Goal: Navigation & Orientation: Find specific page/section

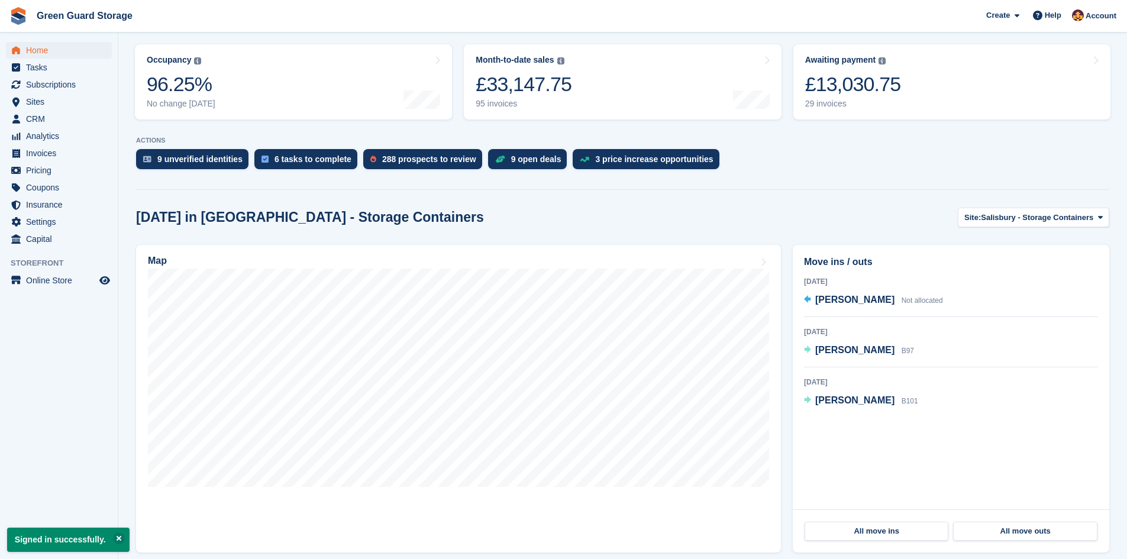
scroll to position [237, 0]
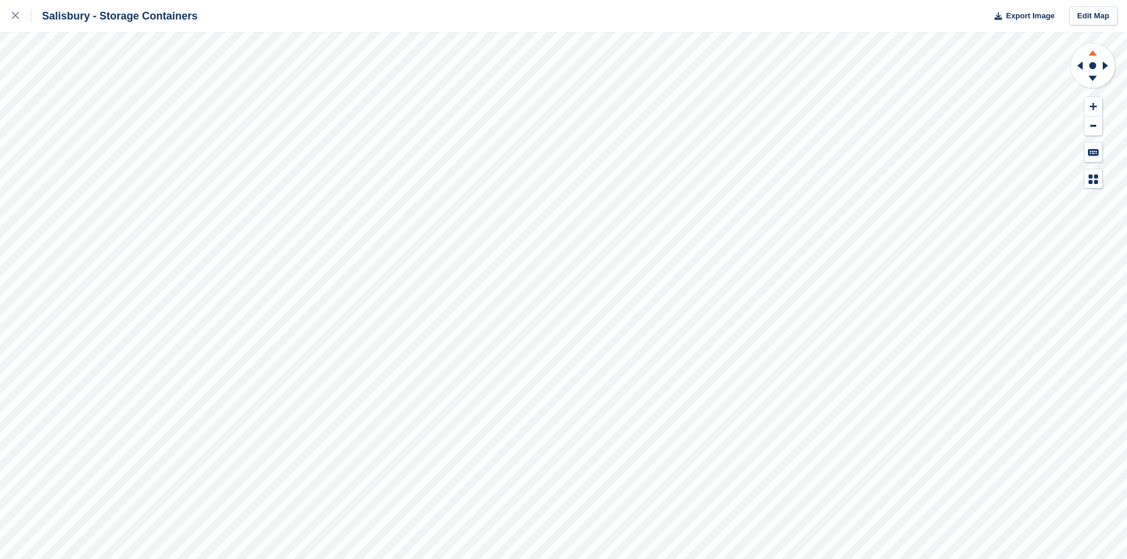
click at [1094, 50] on icon at bounding box center [1093, 51] width 31 height 15
click at [1089, 75] on icon at bounding box center [1093, 80] width 31 height 15
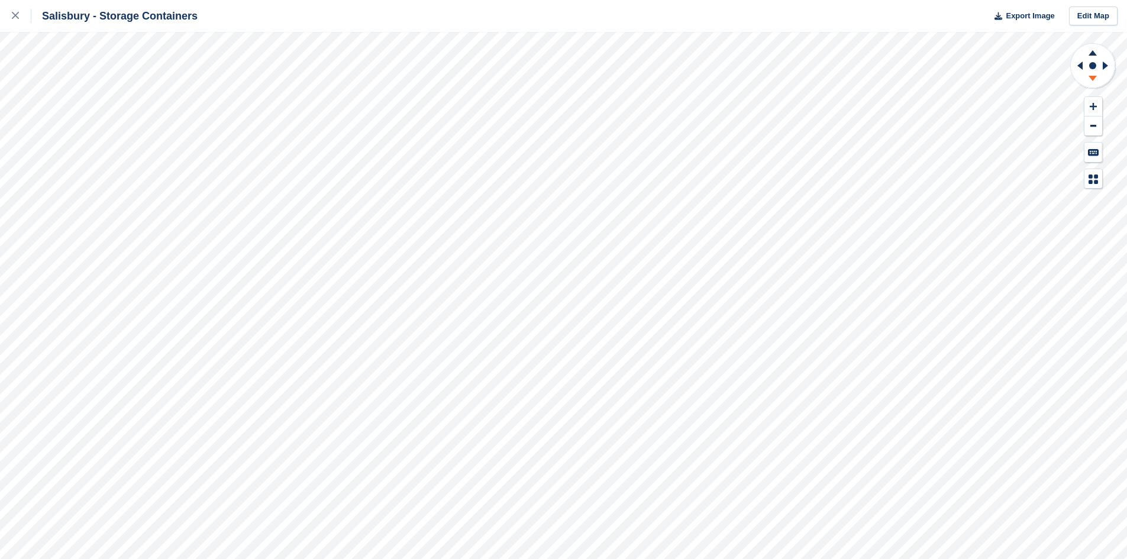
click at [1089, 75] on icon at bounding box center [1093, 80] width 31 height 15
click at [1094, 53] on icon at bounding box center [1093, 52] width 8 height 5
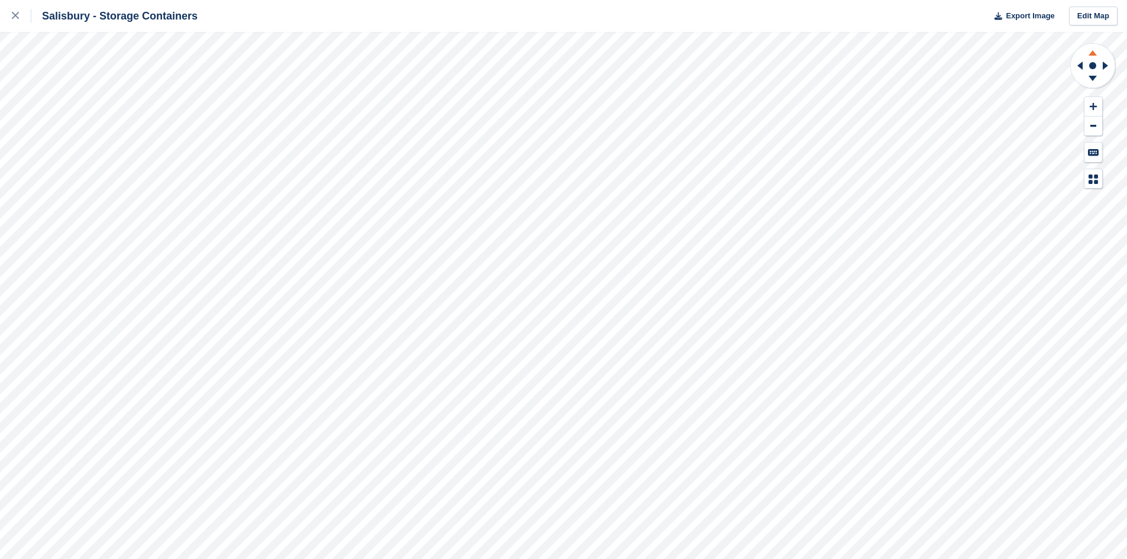
click at [1094, 53] on icon at bounding box center [1093, 52] width 8 height 5
click at [12, 15] on icon at bounding box center [15, 15] width 7 height 7
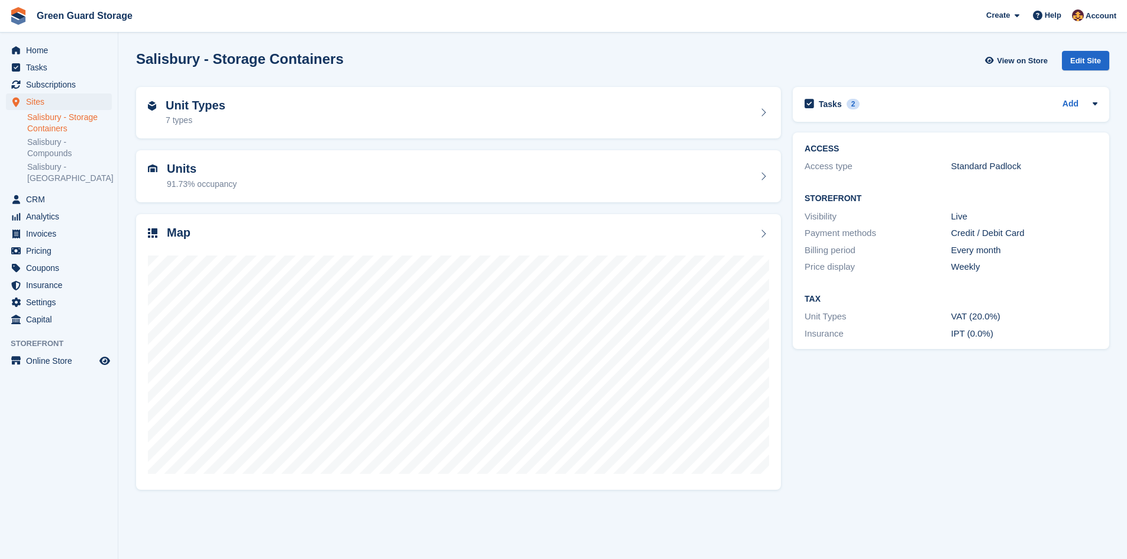
click at [65, 123] on link "Salisbury - Storage Containers" at bounding box center [69, 123] width 85 height 22
click at [762, 112] on icon at bounding box center [763, 112] width 12 height 9
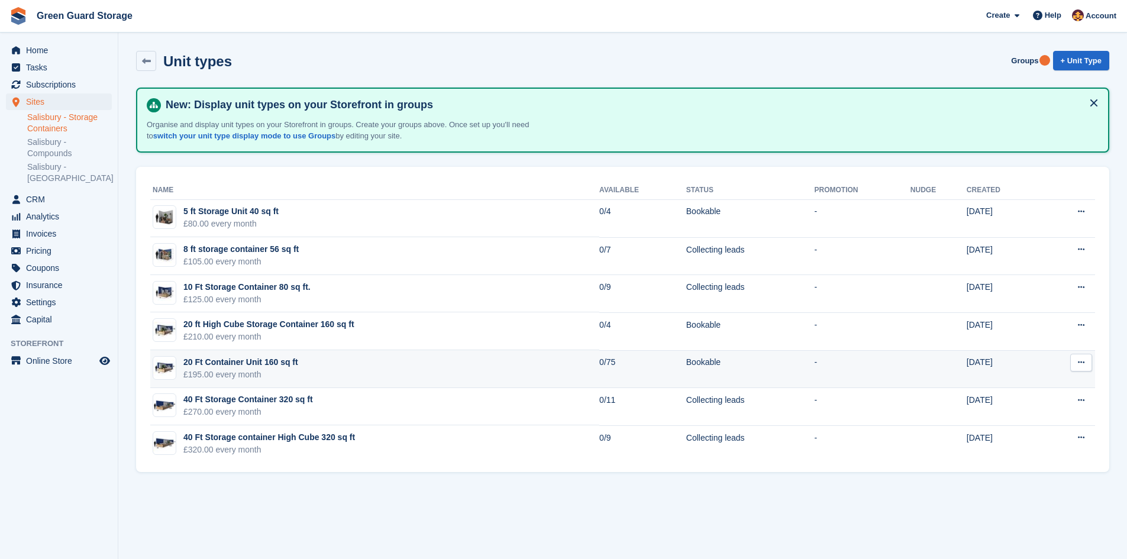
click at [1080, 362] on icon at bounding box center [1081, 363] width 7 height 8
